Goal: Obtain resource: Obtain resource

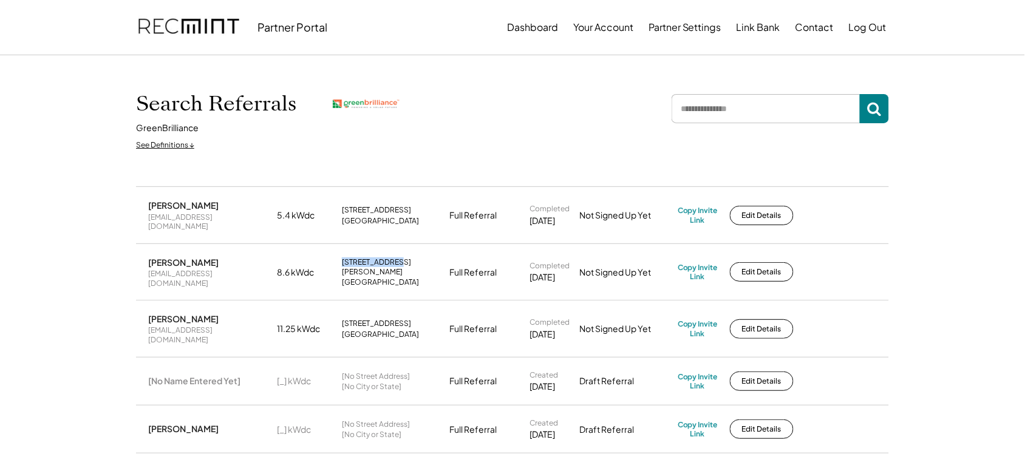
drag, startPoint x: 394, startPoint y: 256, endPoint x: 327, endPoint y: 255, distance: 66.8
click at [327, 255] on div "[PERSON_NAME] [EMAIL_ADDRESS][DOMAIN_NAME] 8.6 kWdc [STREET_ADDRESS][PERSON_NAM…" at bounding box center [512, 272] width 753 height 55
copy div "[STREET_ADDRESS][PERSON_NAME]"
click at [202, 326] on div "[EMAIL_ADDRESS][DOMAIN_NAME]" at bounding box center [208, 335] width 121 height 19
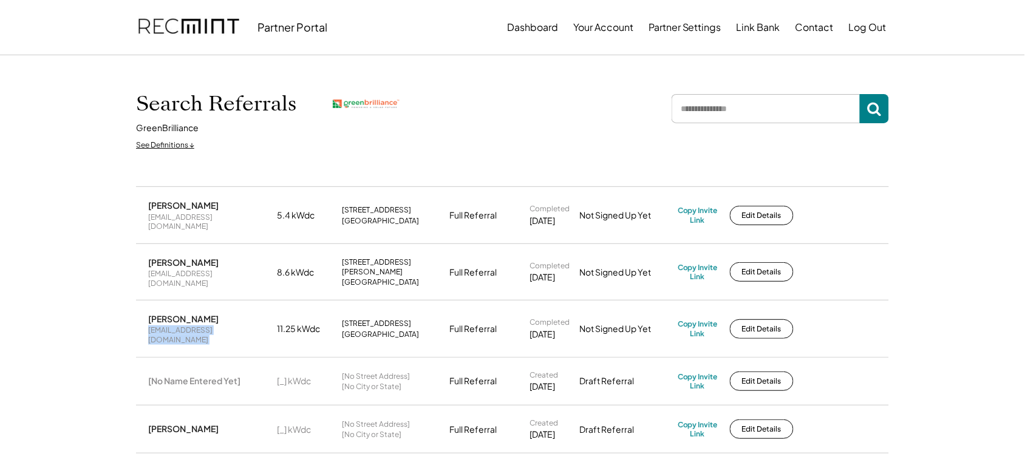
click at [202, 326] on div "[EMAIL_ADDRESS][DOMAIN_NAME]" at bounding box center [208, 335] width 121 height 19
copy div "[EMAIL_ADDRESS][DOMAIN_NAME]"
click at [696, 263] on div "Copy Invite Link" at bounding box center [698, 272] width 40 height 19
click at [200, 220] on div "[EMAIL_ADDRESS][DOMAIN_NAME]" at bounding box center [208, 222] width 121 height 19
click at [199, 220] on div "[EMAIL_ADDRESS][DOMAIN_NAME]" at bounding box center [208, 222] width 121 height 19
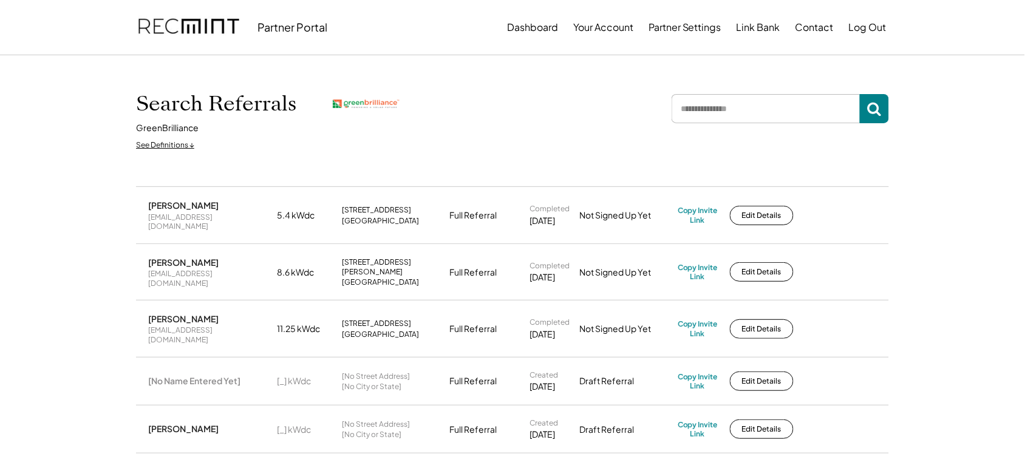
click at [199, 220] on div "[EMAIL_ADDRESS][DOMAIN_NAME]" at bounding box center [208, 222] width 121 height 19
copy div "[EMAIL_ADDRESS][DOMAIN_NAME]"
click at [696, 206] on div "Copy Invite Link" at bounding box center [698, 215] width 40 height 19
